Goal: Information Seeking & Learning: Learn about a topic

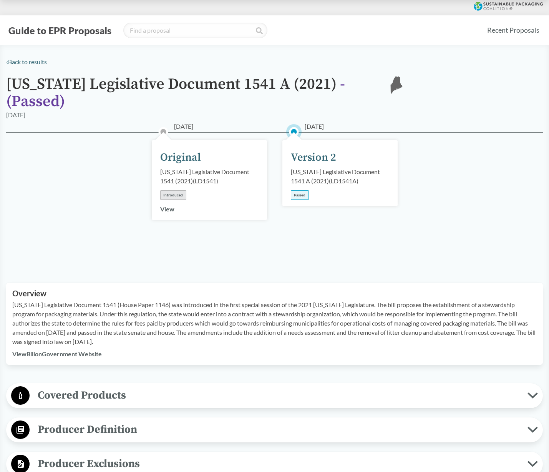
click at [88, 350] on link "View Bill on Government Website" at bounding box center [57, 353] width 90 height 7
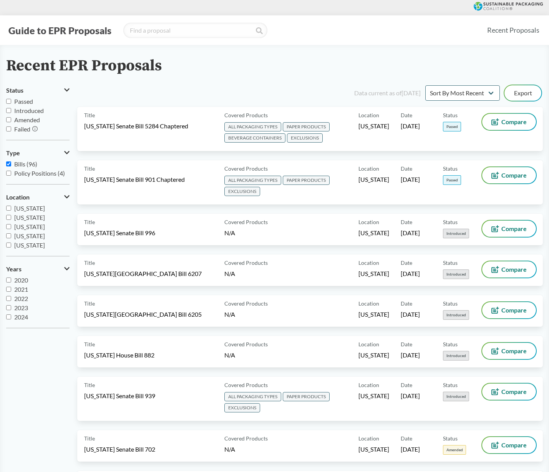
click at [25, 102] on span "Passed" at bounding box center [23, 101] width 19 height 7
click at [11, 102] on input "Passed" at bounding box center [8, 101] width 5 height 5
checkbox input "true"
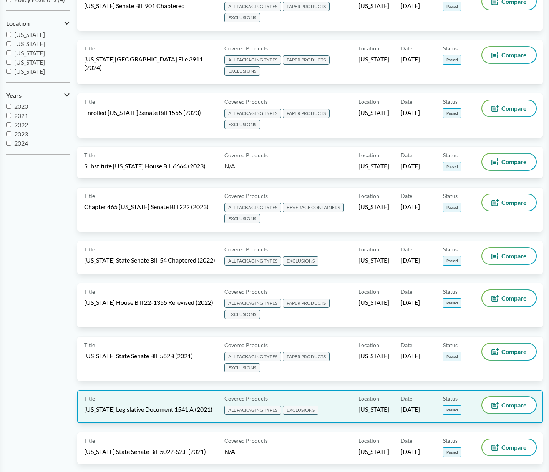
scroll to position [192, 0]
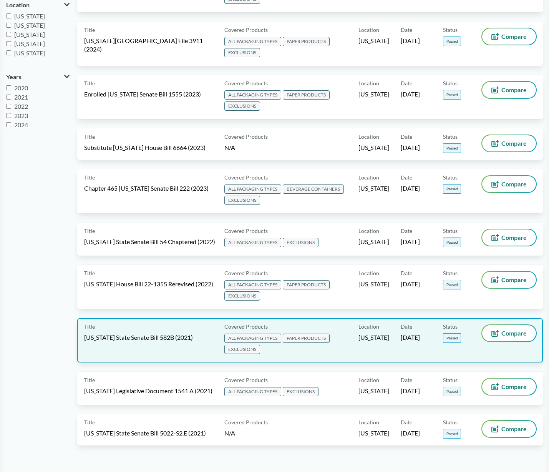
click at [148, 337] on span "[US_STATE] State Senate Bill 582B (2021)" at bounding box center [138, 337] width 109 height 8
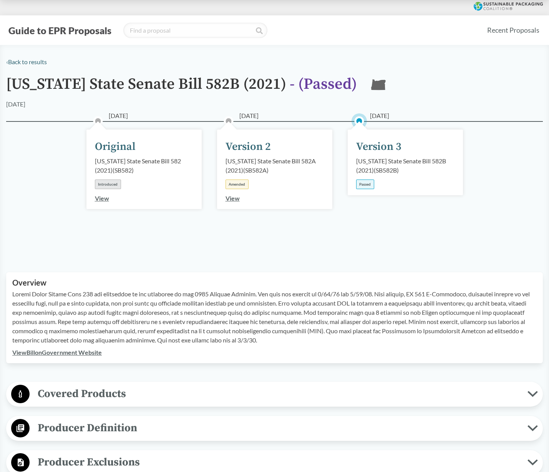
click at [66, 354] on link "View Bill on Government Website" at bounding box center [57, 352] width 90 height 7
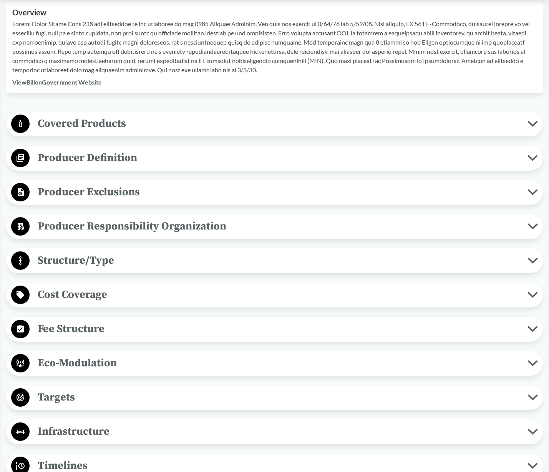
scroll to position [384, 0]
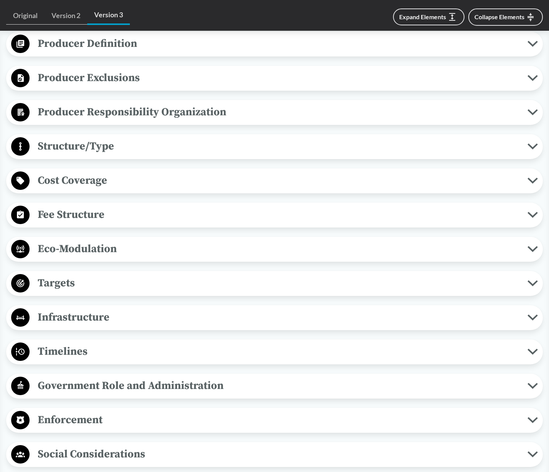
click at [136, 73] on span "Producer Exclusions" at bounding box center [279, 77] width 498 height 17
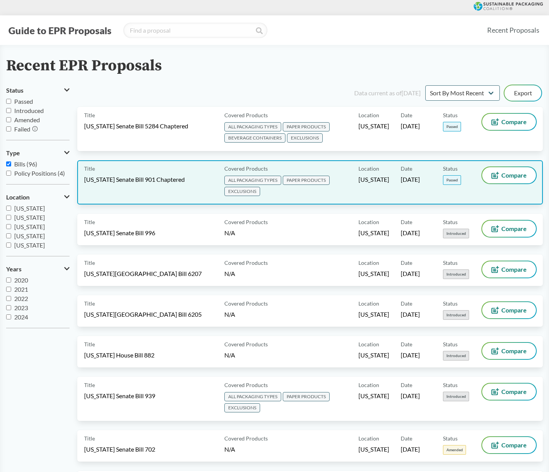
click at [136, 180] on span "[US_STATE] Senate Bill 901 Chaptered" at bounding box center [134, 179] width 101 height 8
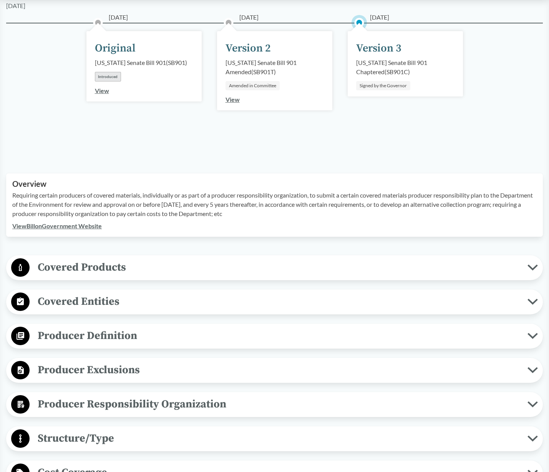
scroll to position [192, 0]
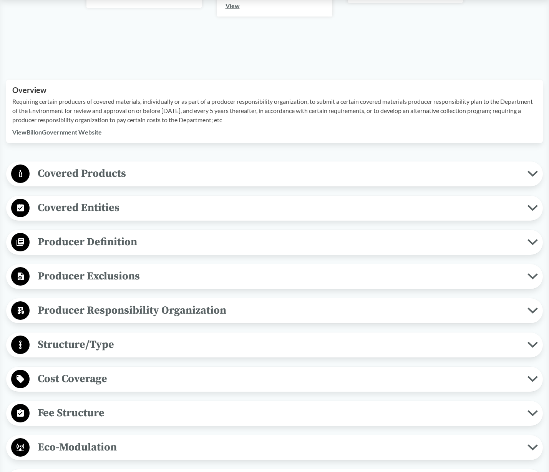
click at [92, 272] on span "Producer Exclusions" at bounding box center [279, 275] width 498 height 17
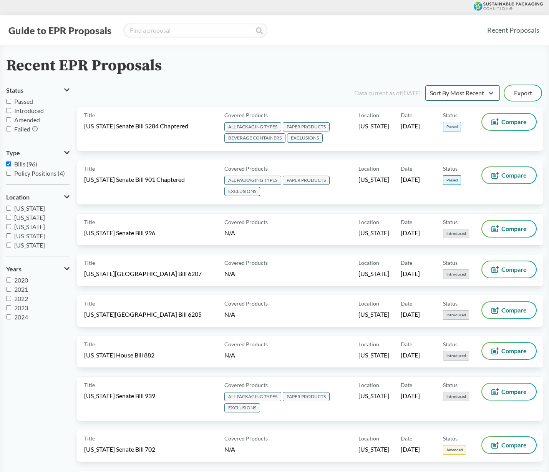
click at [27, 100] on span "Passed" at bounding box center [23, 101] width 19 height 7
click at [11, 100] on input "Passed" at bounding box center [8, 101] width 5 height 5
checkbox input "true"
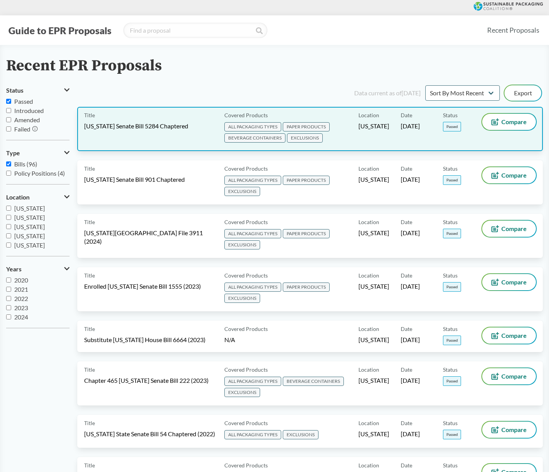
click at [122, 132] on div "Title [US_STATE] Senate Bill 5284 Chaptered" at bounding box center [152, 129] width 137 height 30
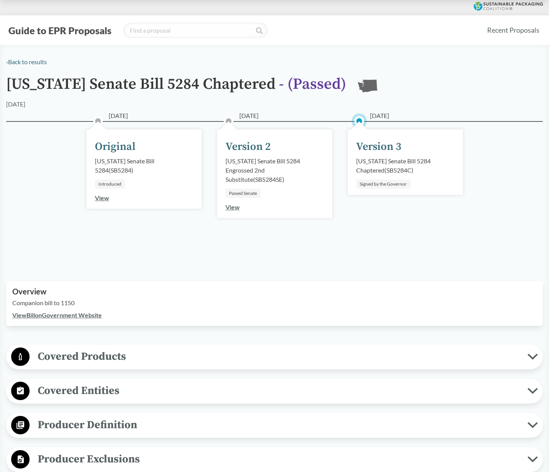
click at [88, 425] on span "Producer Definition" at bounding box center [279, 424] width 498 height 17
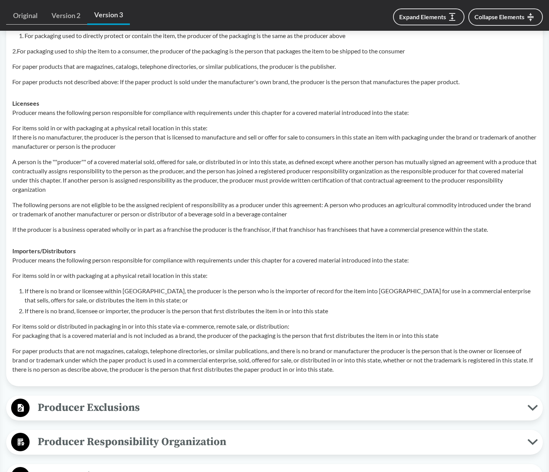
scroll to position [538, 0]
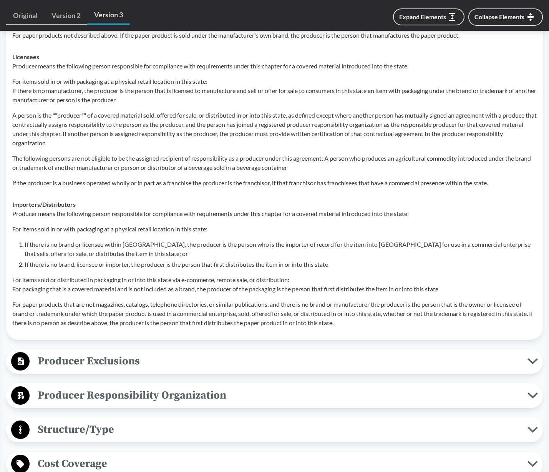
click at [97, 361] on span "Producer Exclusions" at bounding box center [279, 360] width 498 height 17
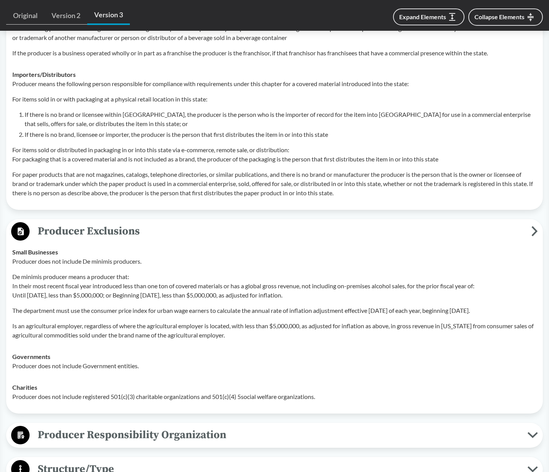
scroll to position [692, 0]
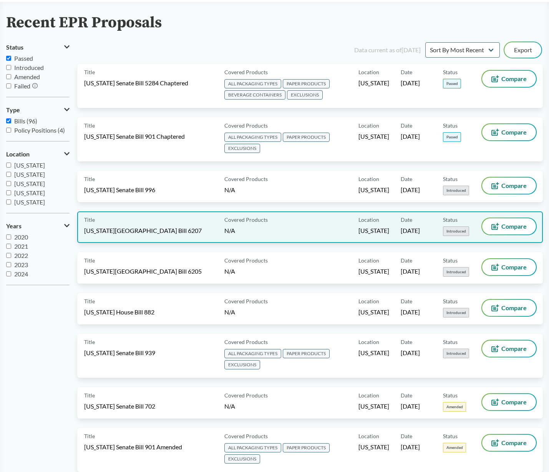
scroll to position [154, 0]
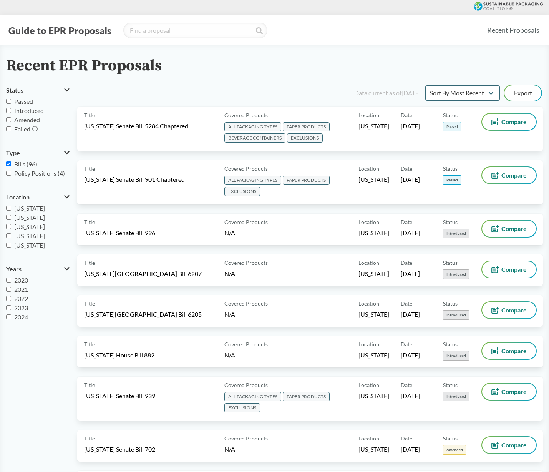
click at [17, 99] on span "Passed" at bounding box center [23, 101] width 19 height 7
click at [11, 99] on input "Passed" at bounding box center [8, 101] width 5 height 5
checkbox input "true"
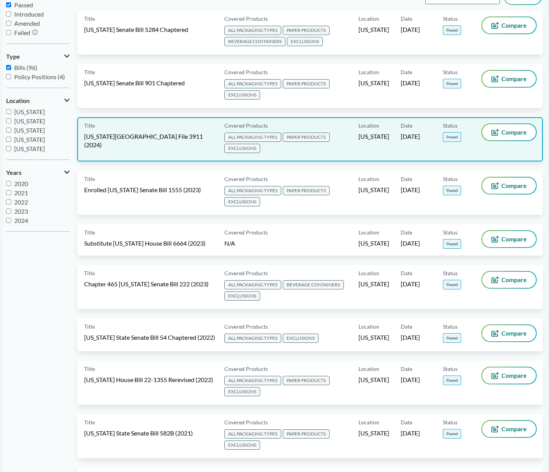
scroll to position [115, 0]
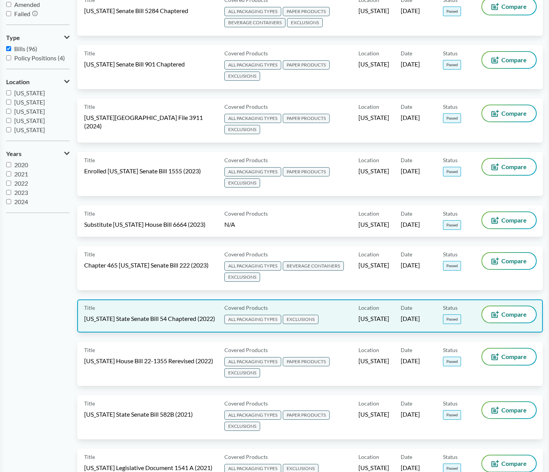
click at [146, 314] on div "Title California State Senate Bill 54 Chaptered (2022)" at bounding box center [152, 315] width 137 height 19
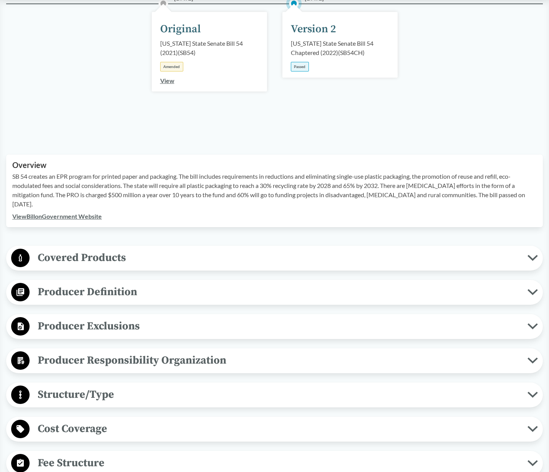
scroll to position [154, 0]
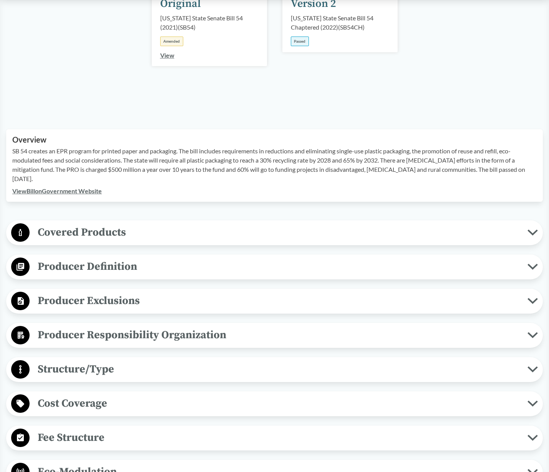
click at [113, 305] on span "Producer Exclusions" at bounding box center [279, 300] width 498 height 17
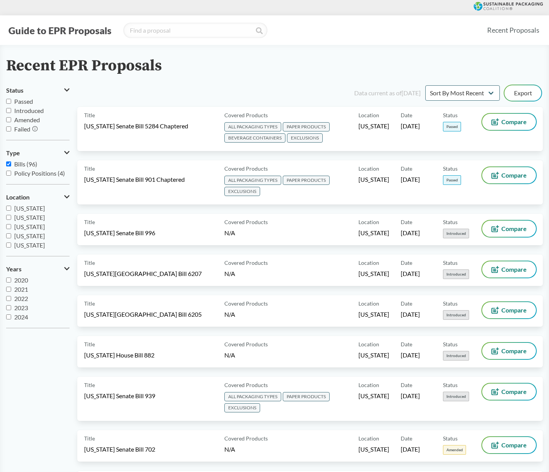
click at [30, 104] on span "Passed" at bounding box center [23, 101] width 19 height 7
click at [11, 104] on input "Passed" at bounding box center [8, 101] width 5 height 5
checkbox input "true"
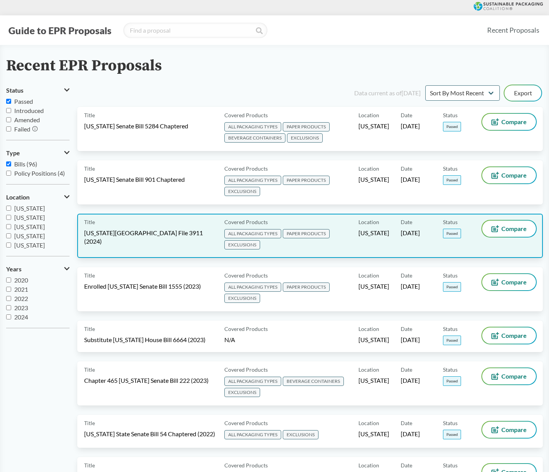
click at [144, 240] on div "Title Minnesota House File 3911 (2024)" at bounding box center [152, 236] width 137 height 30
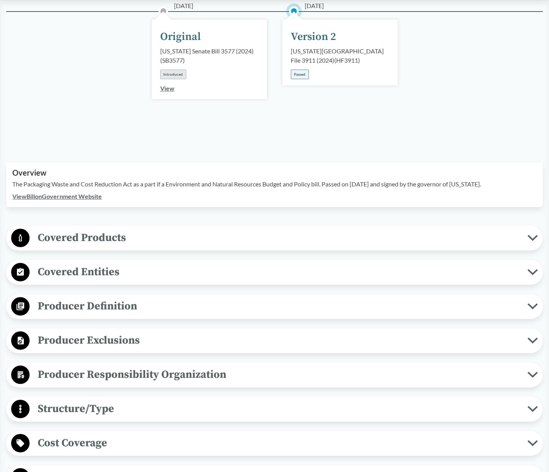
scroll to position [231, 0]
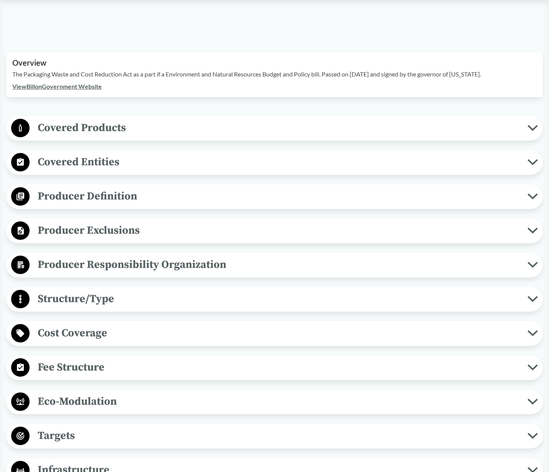
click at [98, 222] on span "Producer Exclusions" at bounding box center [279, 230] width 498 height 17
